Goal: Find specific page/section

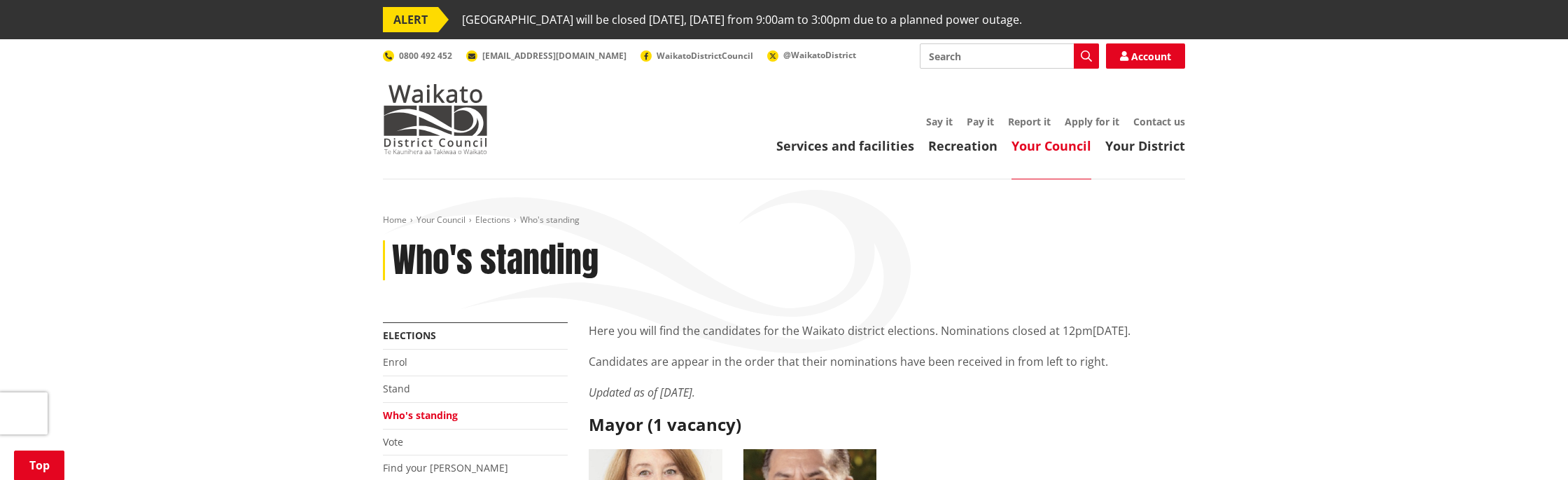
scroll to position [1478, 0]
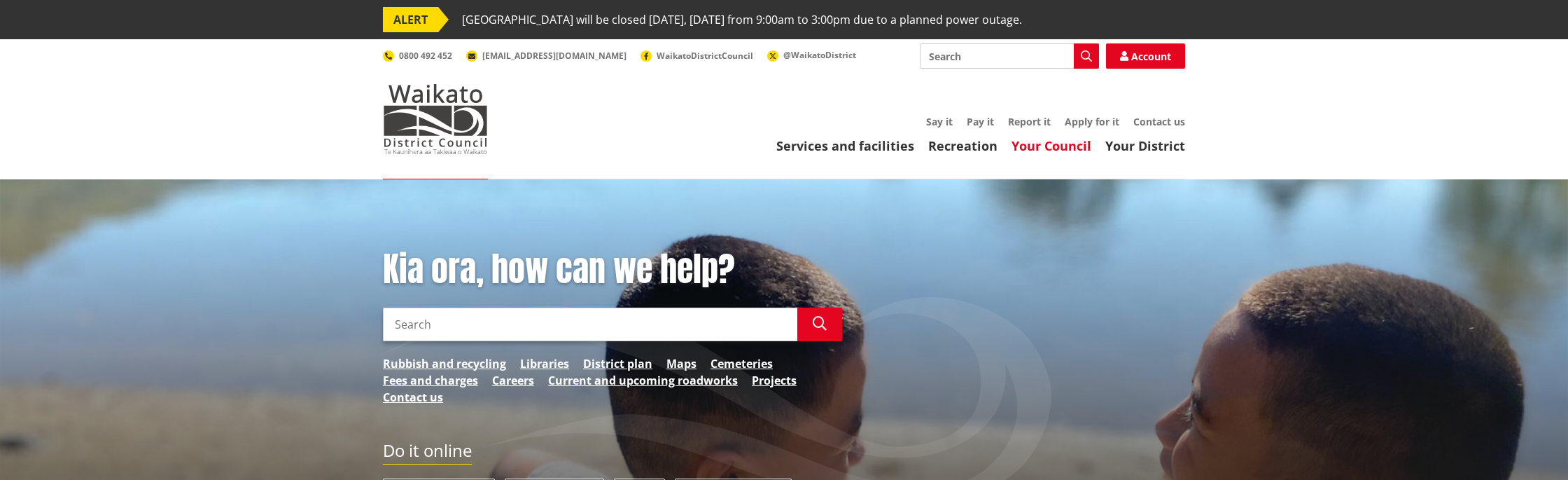
click at [1037, 144] on link "Your Council" at bounding box center [1051, 146] width 80 height 17
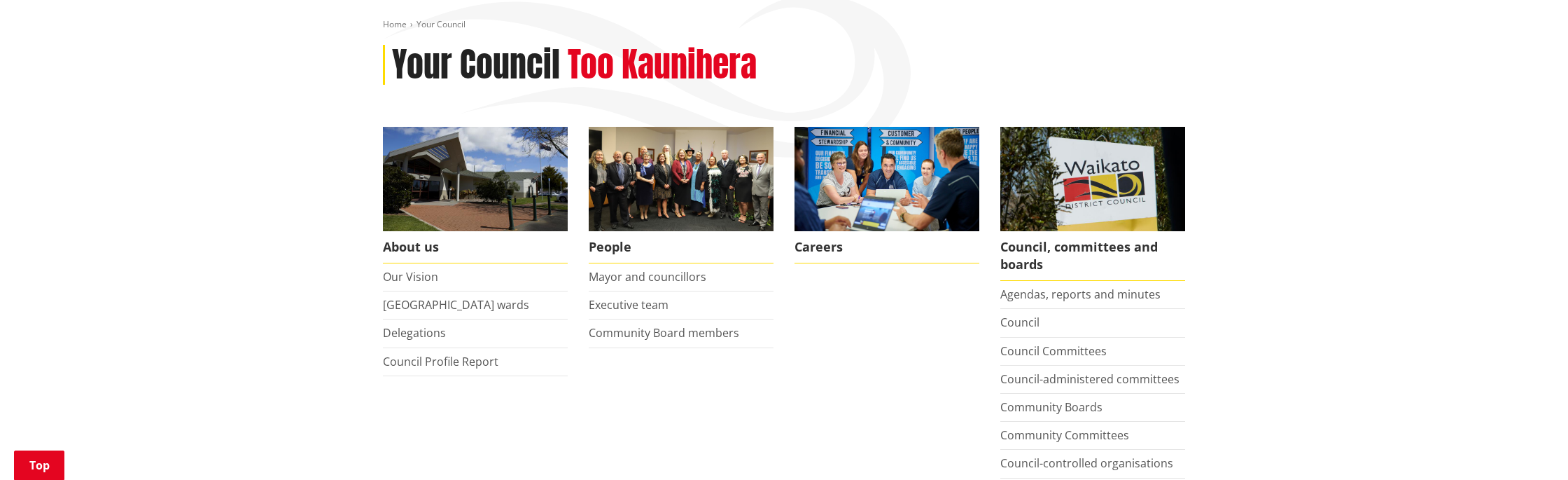
scroll to position [320, 0]
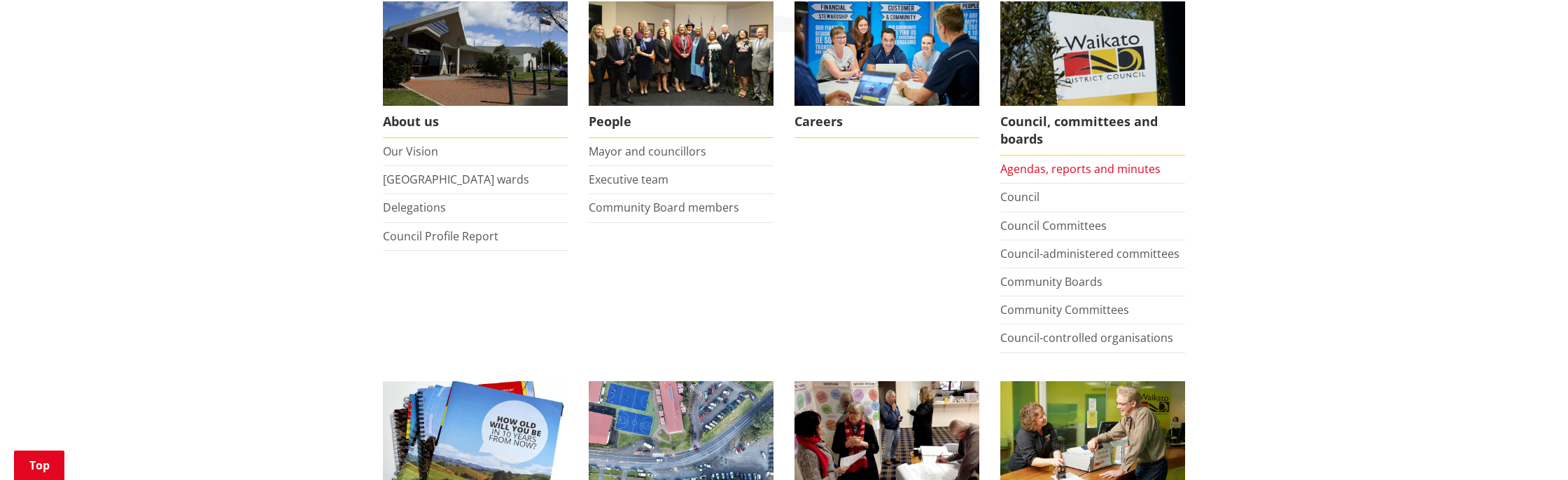
click at [1037, 169] on link "Agendas, reports and minutes" at bounding box center [1080, 169] width 161 height 15
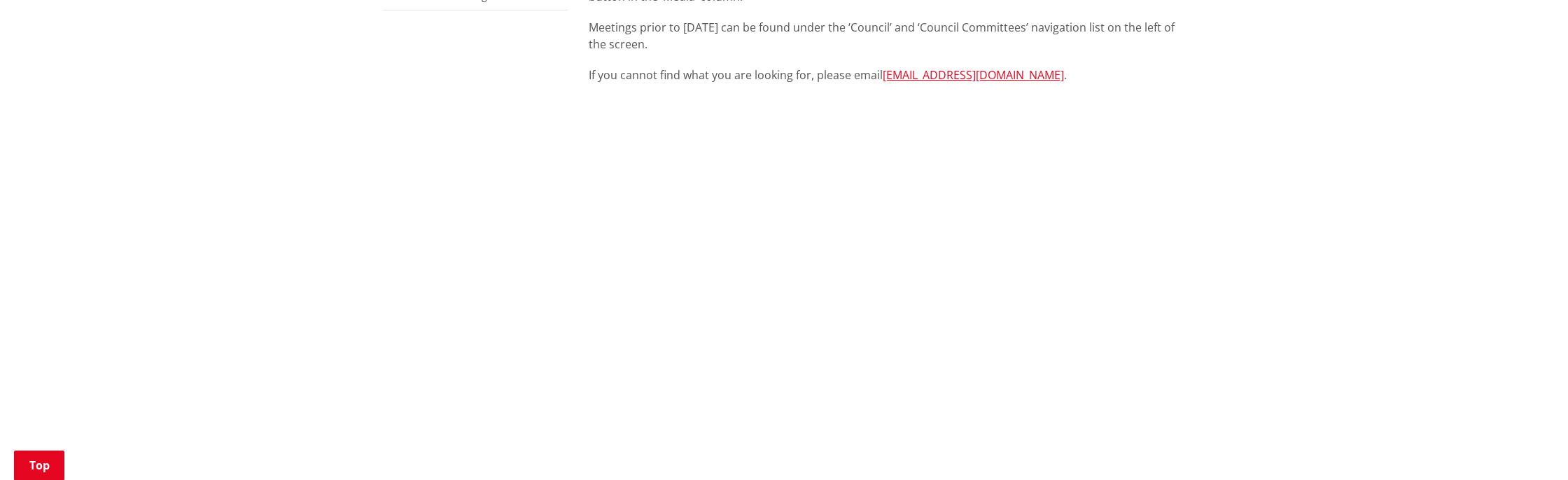
scroll to position [527, 0]
